Goal: Task Accomplishment & Management: Use online tool/utility

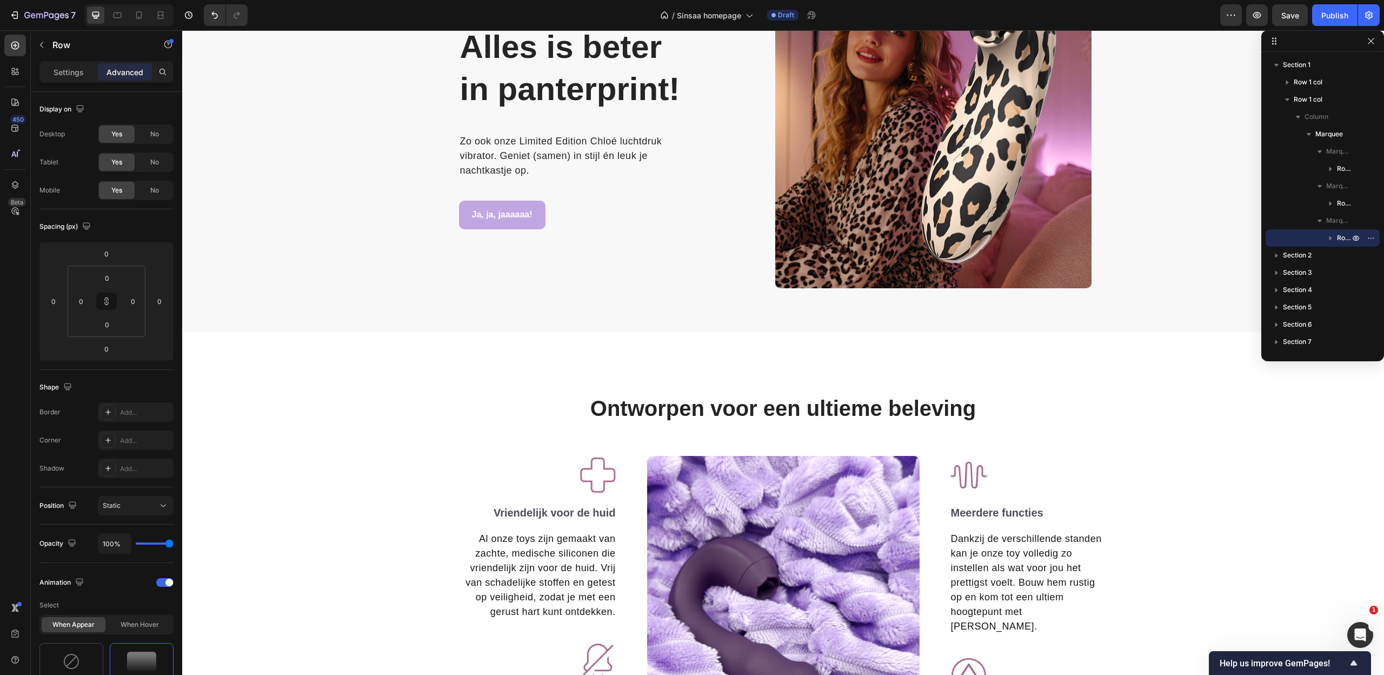
scroll to position [1199, 0]
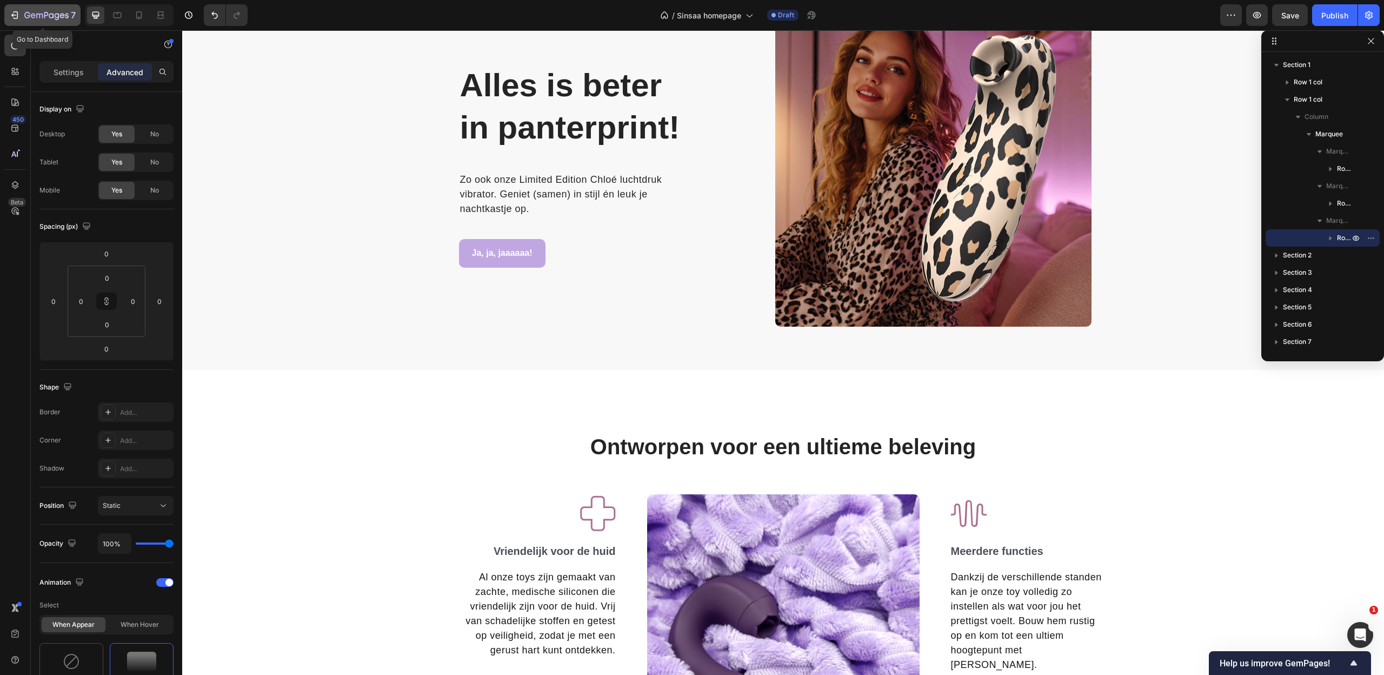
click at [20, 13] on div "7" at bounding box center [42, 15] width 66 height 13
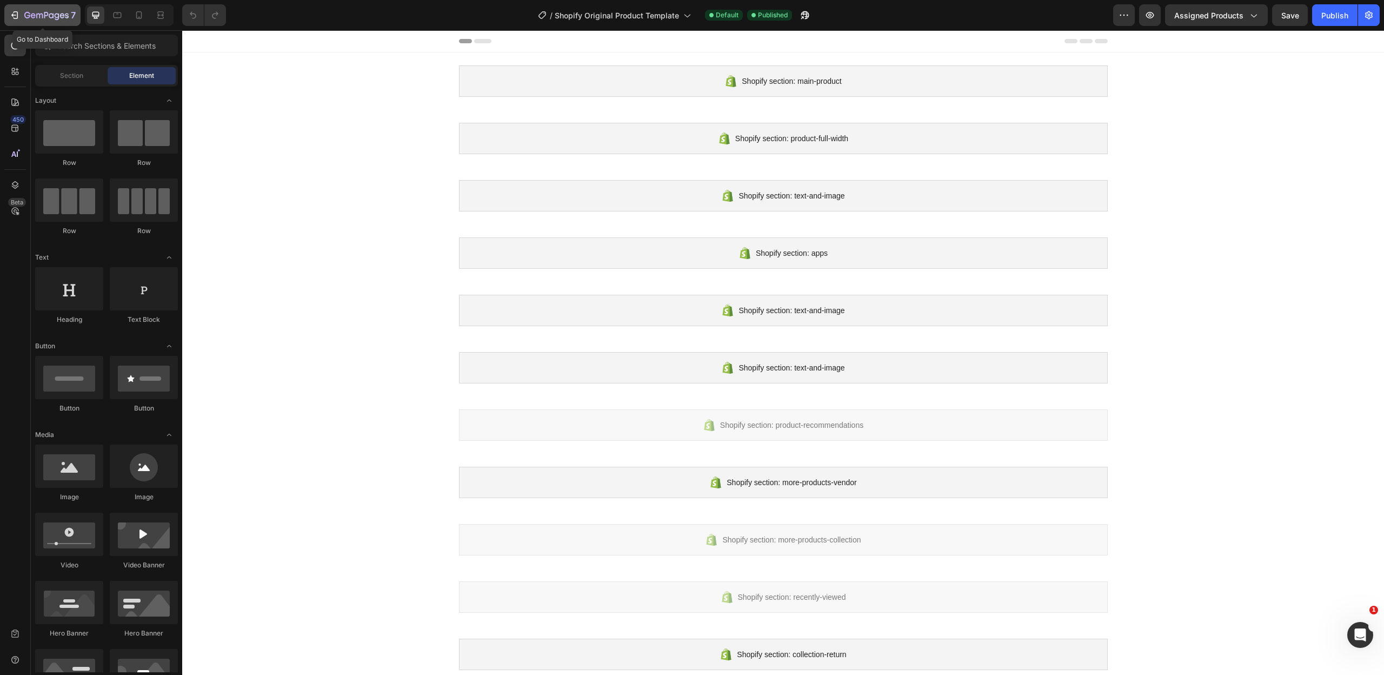
click at [22, 14] on div "7" at bounding box center [42, 15] width 66 height 13
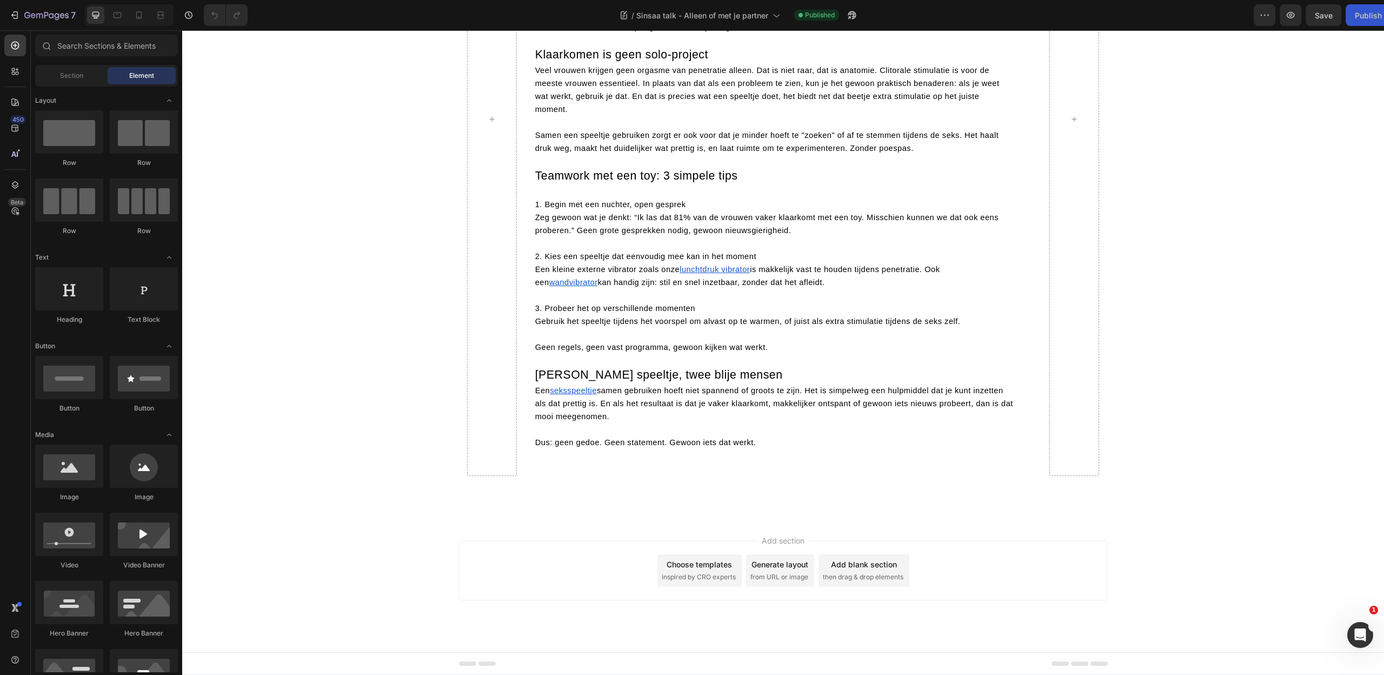
scroll to position [651, 0]
click at [782, 283] on span "is makkelijk vast te houden tijdens penetratie. Ook een" at bounding box center [737, 276] width 405 height 22
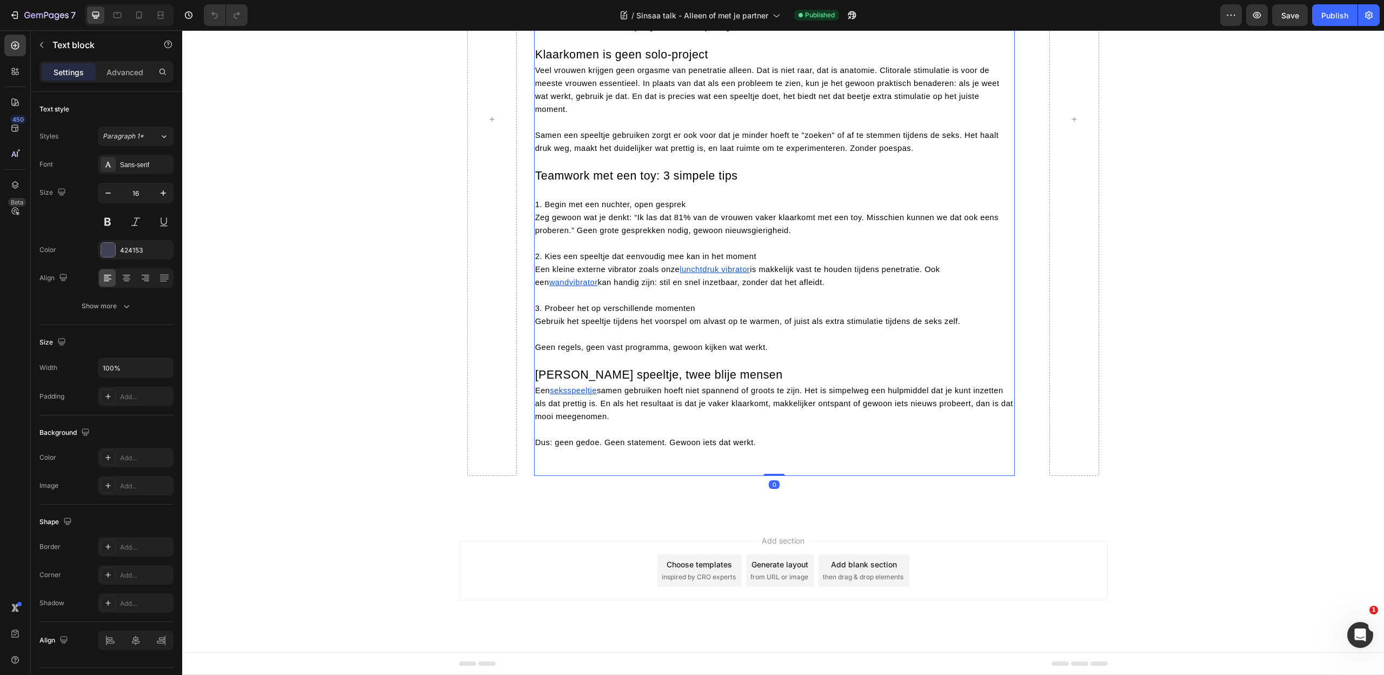
click at [769, 279] on span "is makkelijk vast te houden tijdens penetratie. Ook een" at bounding box center [737, 276] width 405 height 22
click at [762, 281] on span "is makkelijk vast te houden tijdens penetratie. Ook een" at bounding box center [737, 276] width 405 height 22
click at [695, 274] on u "lunchtdruk vibrator" at bounding box center [715, 269] width 70 height 9
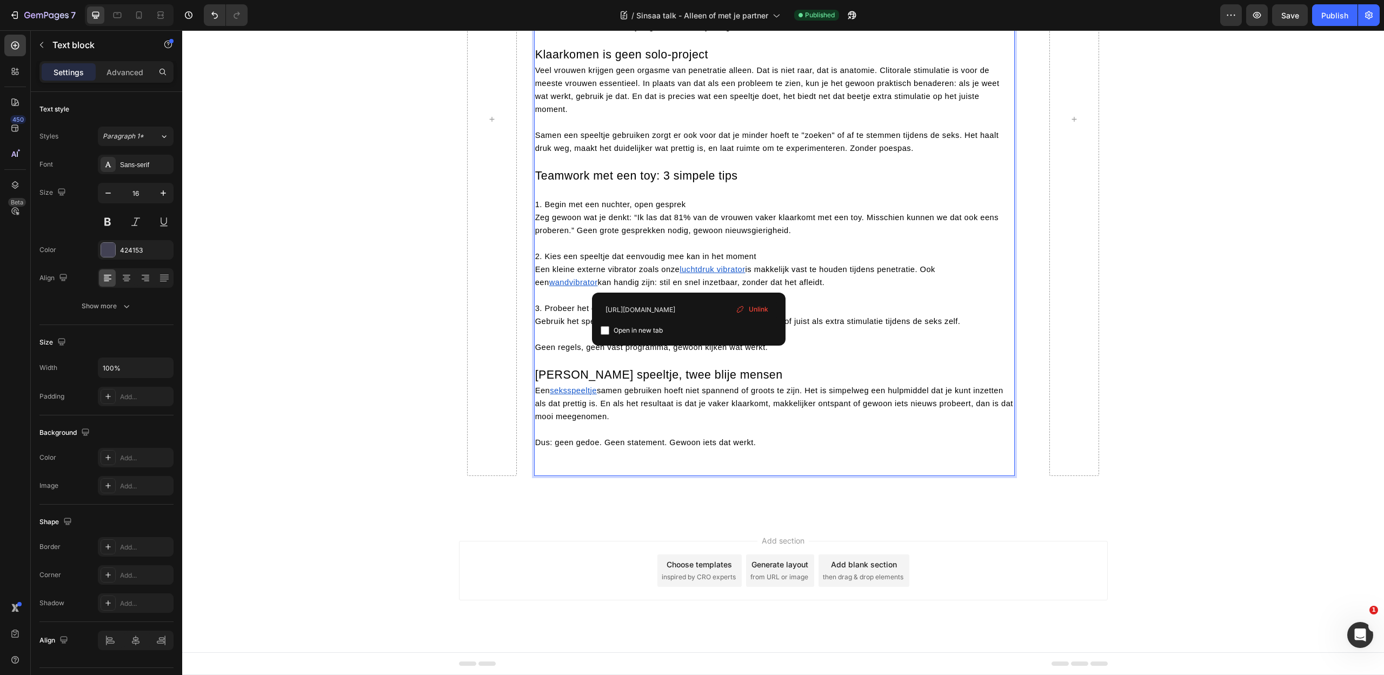
click at [901, 316] on p "3. Probeer het op verschillende momenten Gebruik het speeltje tijdens het voors…" at bounding box center [774, 308] width 479 height 39
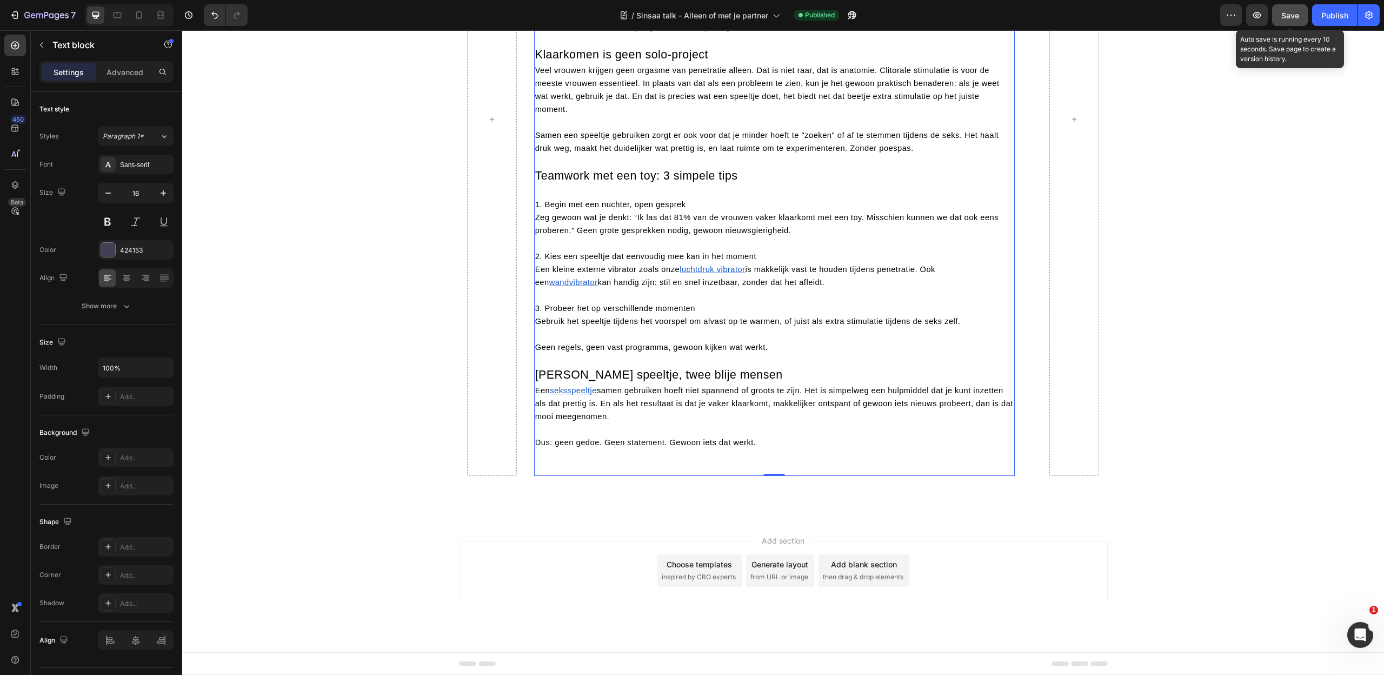
click at [1293, 12] on span "Save" at bounding box center [1290, 15] width 18 height 9
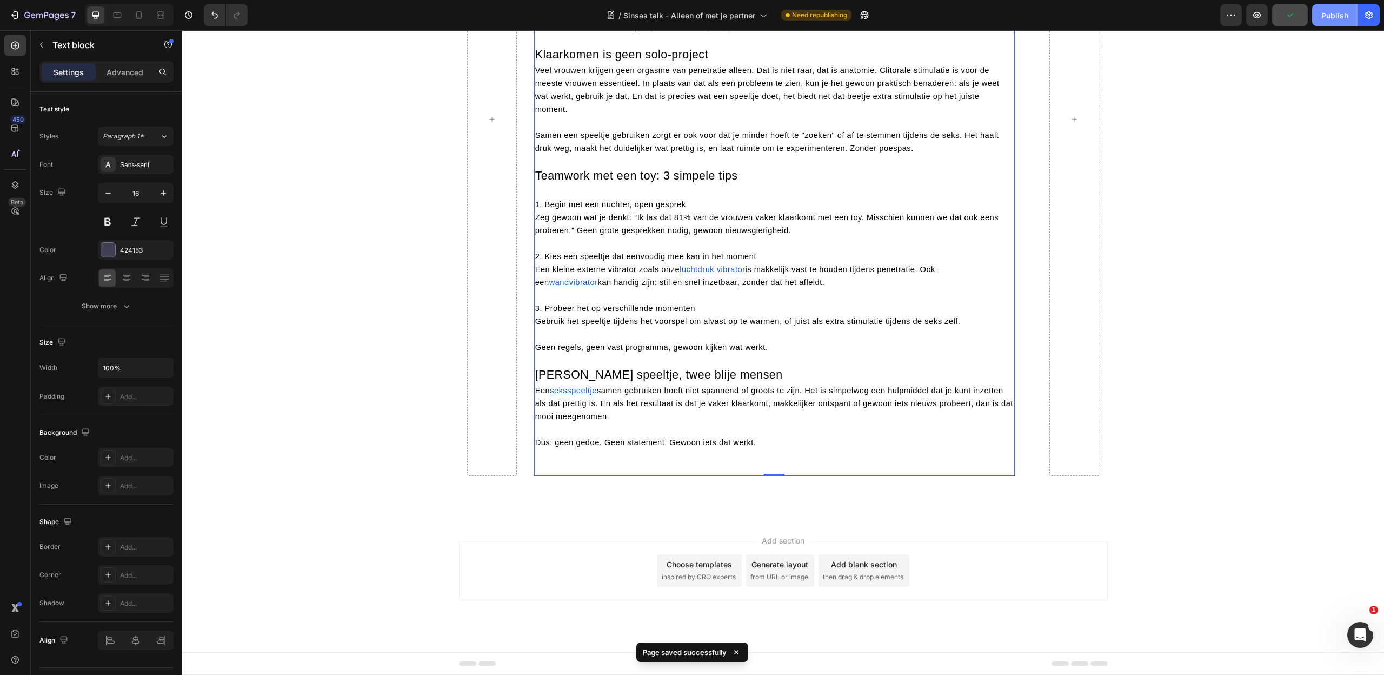
click at [1341, 19] on div "Publish" at bounding box center [1334, 15] width 27 height 11
